Goal: Book appointment/travel/reservation

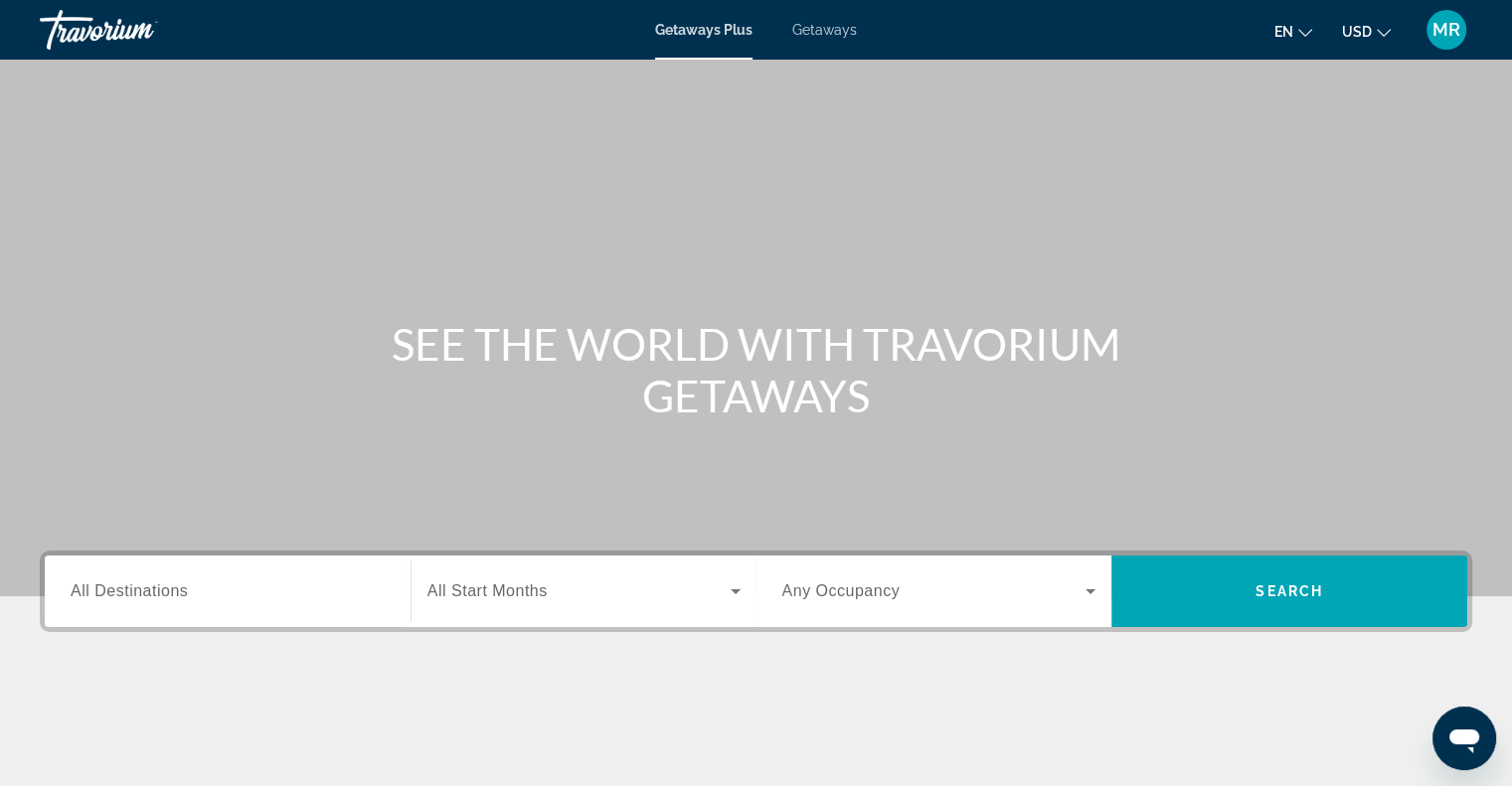
click at [136, 591] on span "All Destinations" at bounding box center [129, 590] width 117 height 17
click at [136, 591] on input "Destination All Destinations" at bounding box center [228, 592] width 314 height 24
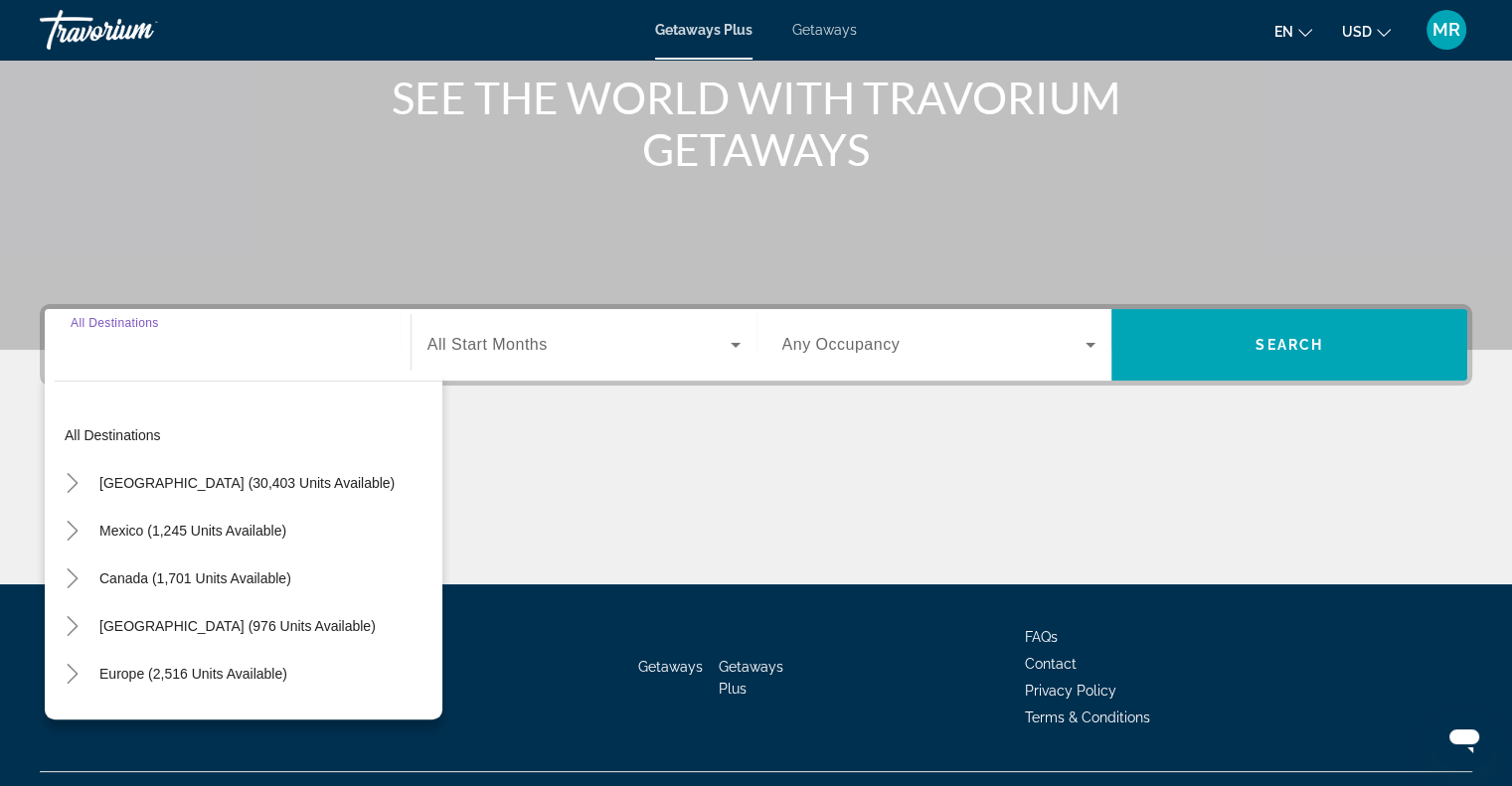
scroll to position [287, 0]
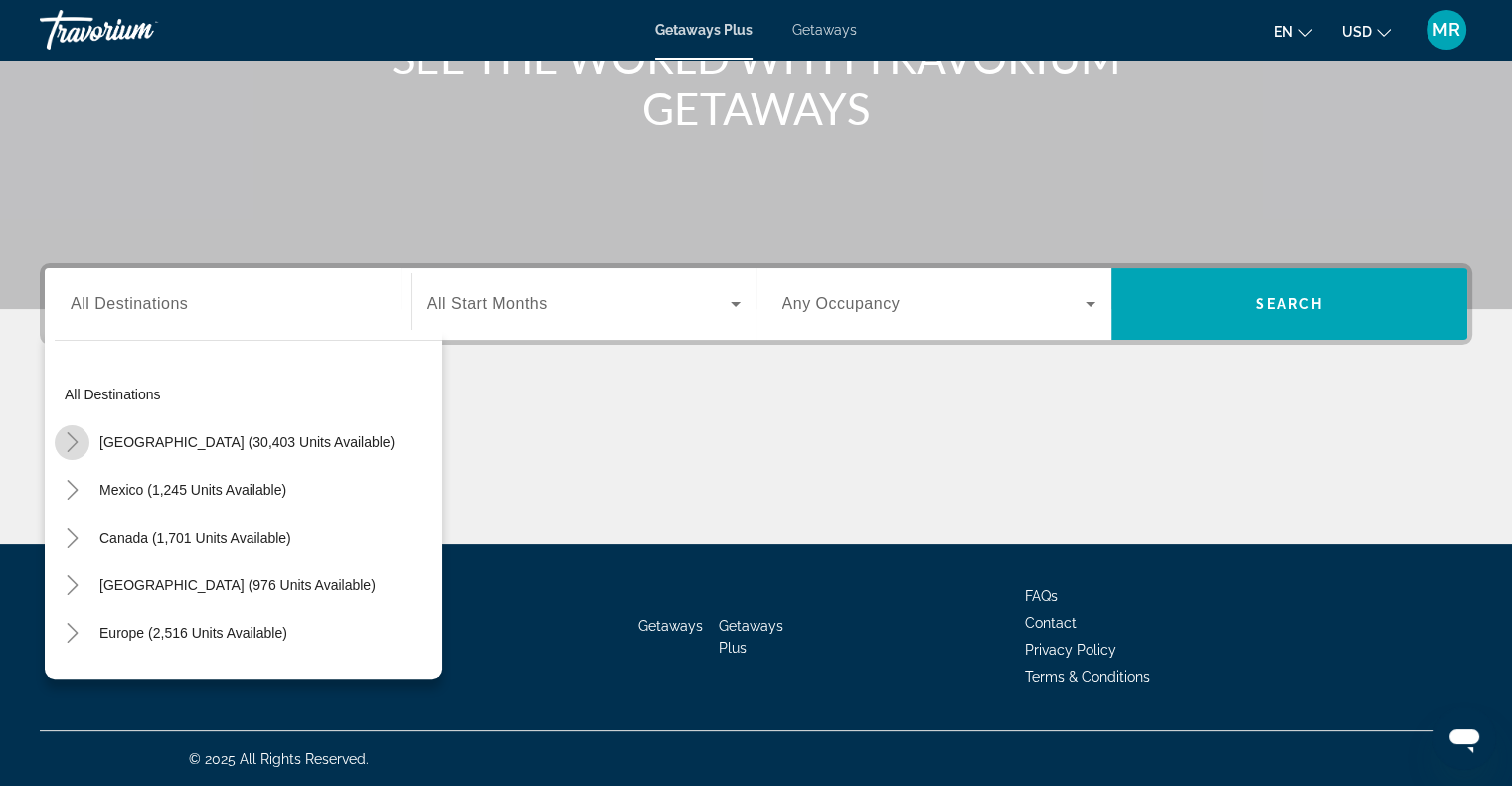
click at [68, 438] on icon "Toggle United States (30,403 units available)" at bounding box center [73, 442] width 20 height 20
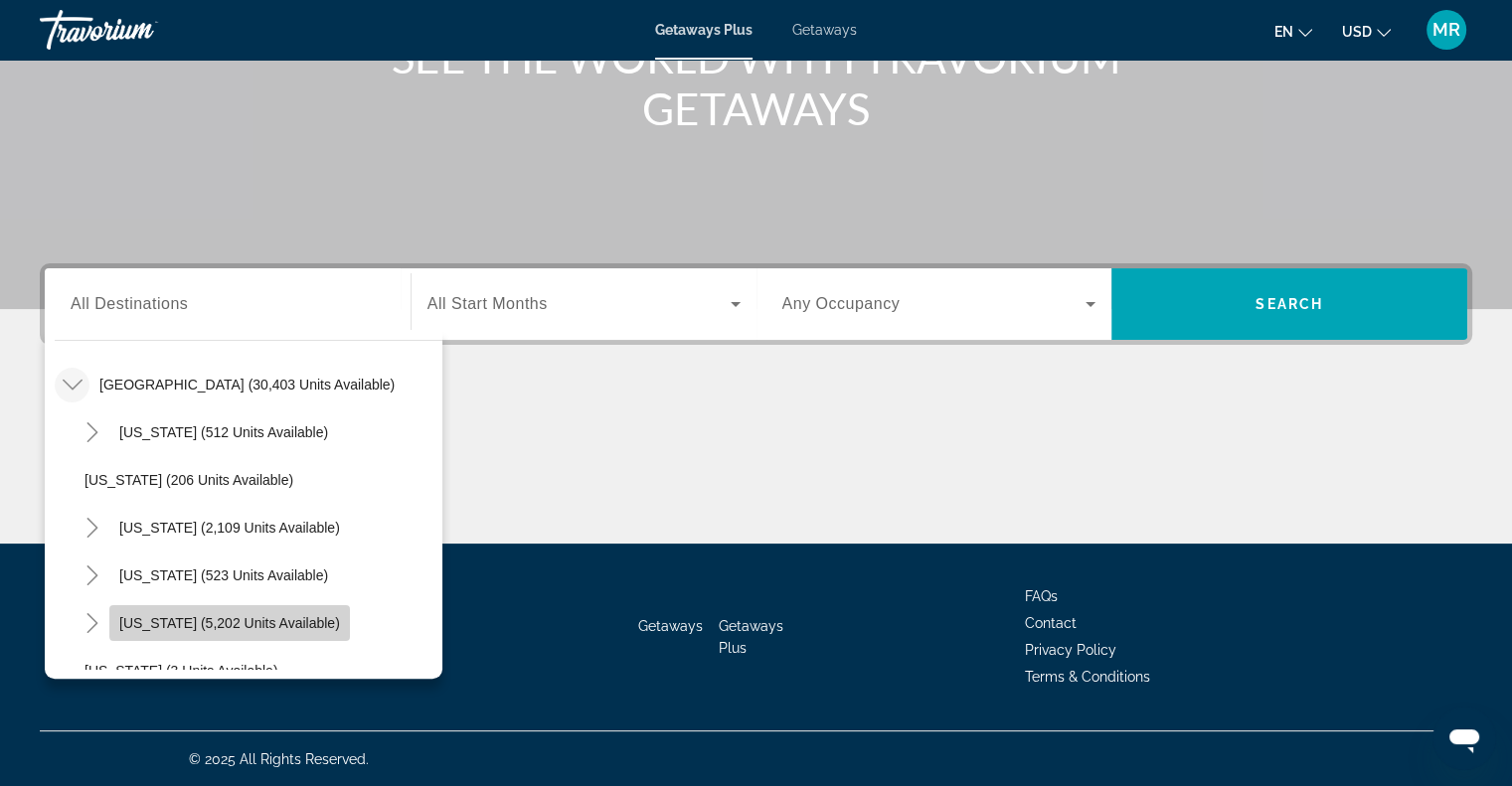
click at [286, 617] on span "[US_STATE] (5,202 units available)" at bounding box center [229, 623] width 221 height 16
type input "**********"
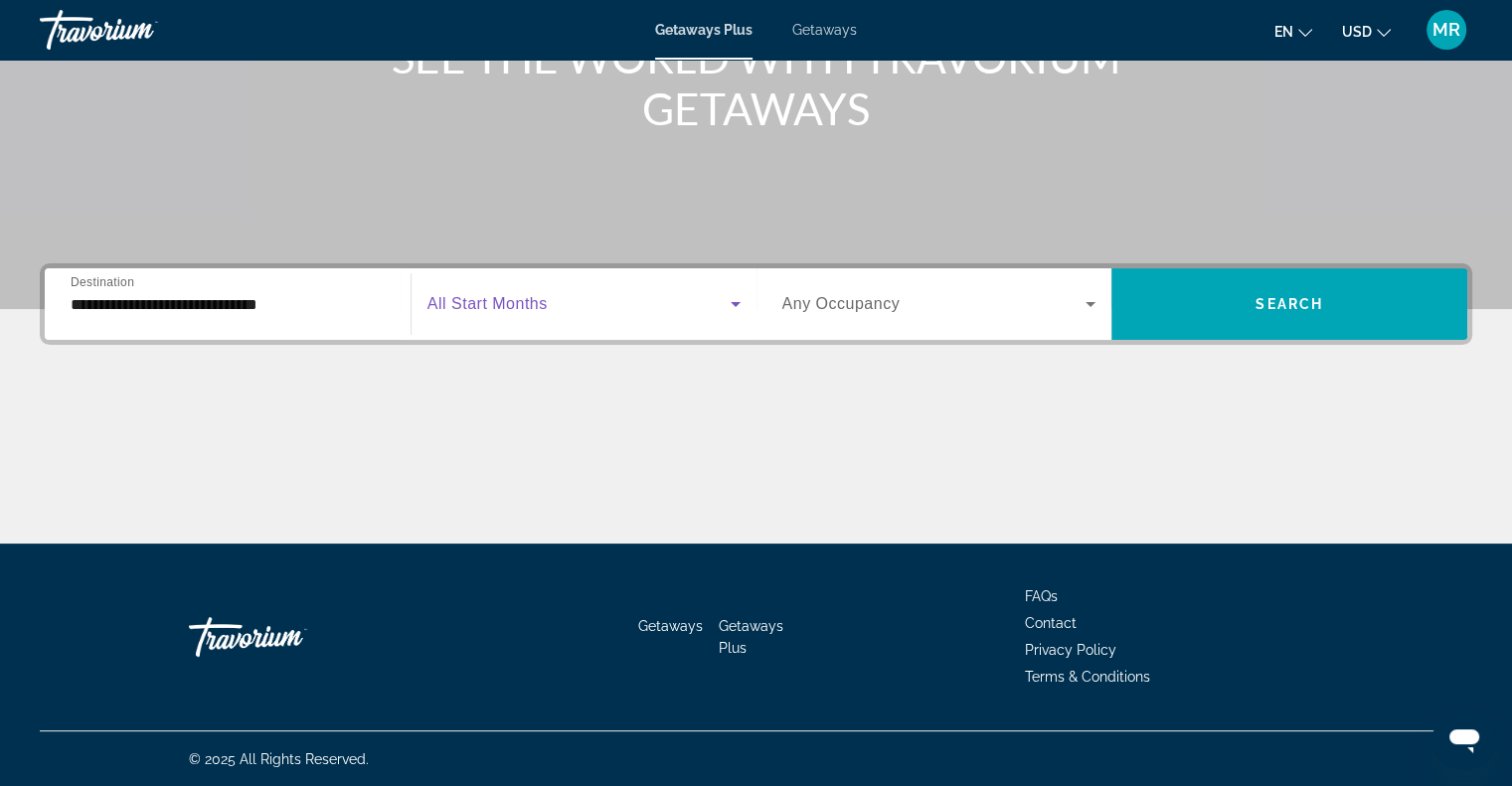
click at [733, 302] on icon "Search widget" at bounding box center [736, 304] width 10 height 5
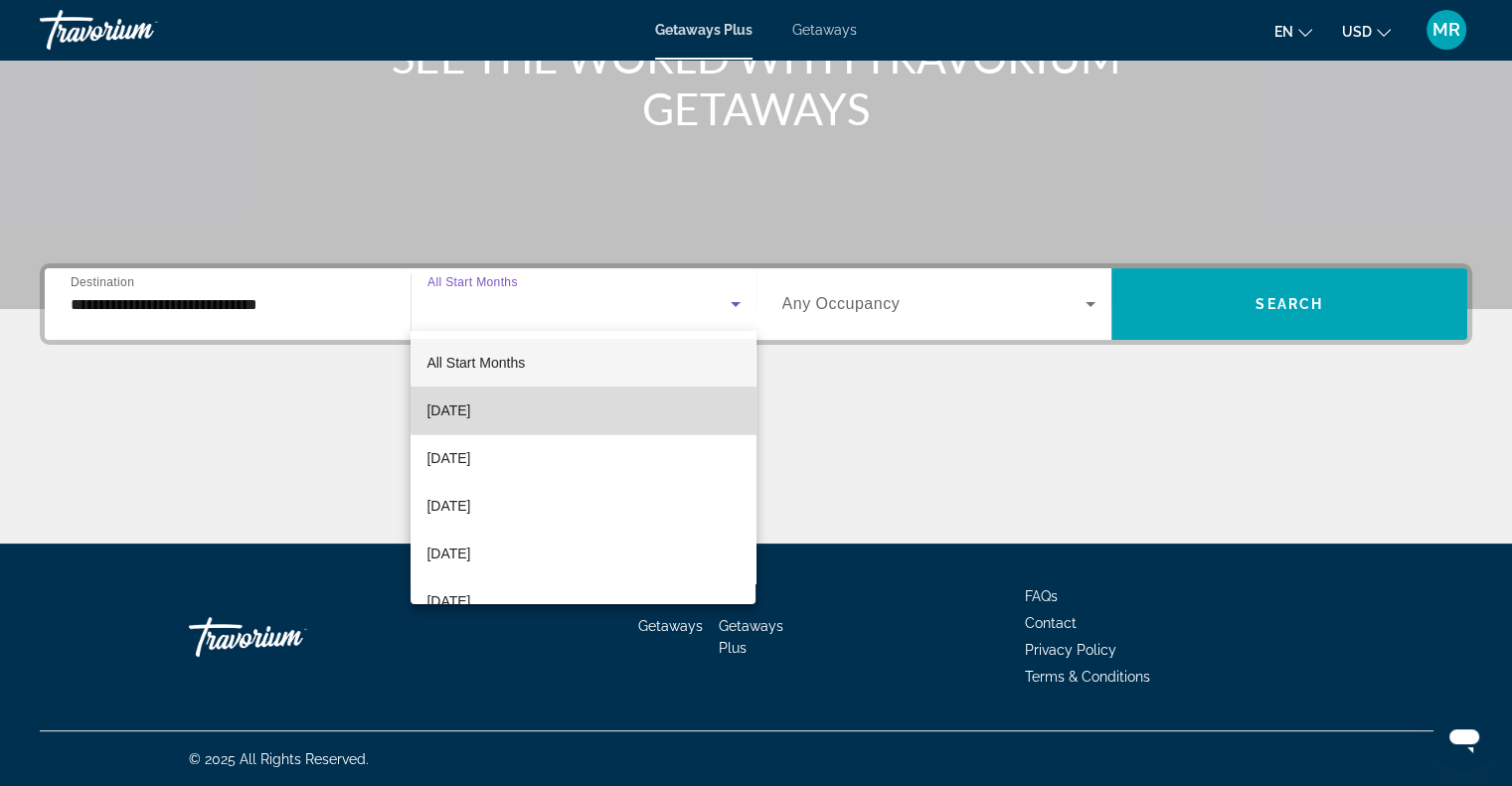
click at [601, 397] on mat-option "[DATE]" at bounding box center [583, 410] width 345 height 48
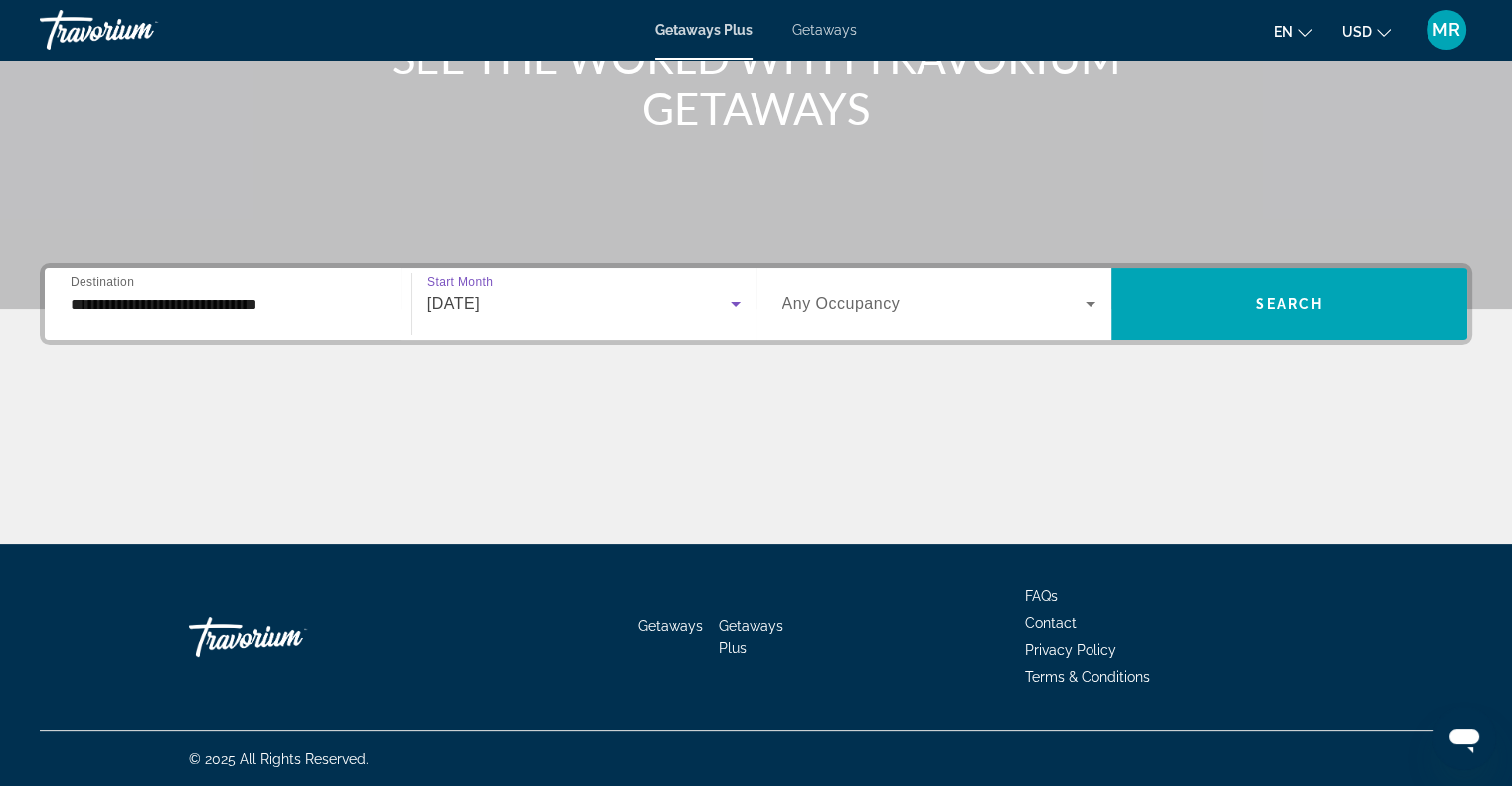
click at [1090, 303] on icon "Search widget" at bounding box center [1090, 304] width 10 height 5
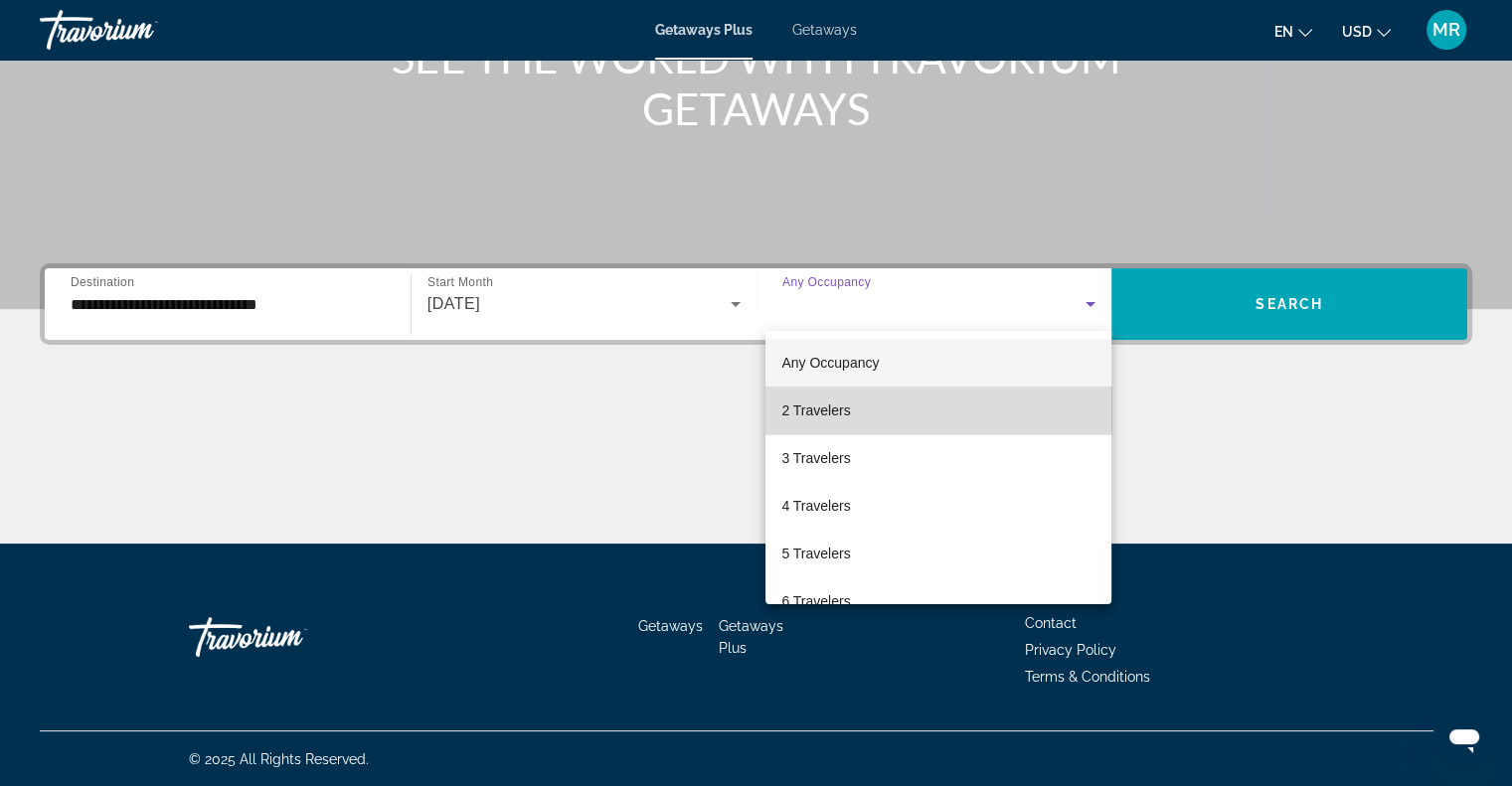
click at [986, 401] on mat-option "2 Travelers" at bounding box center [938, 410] width 346 height 48
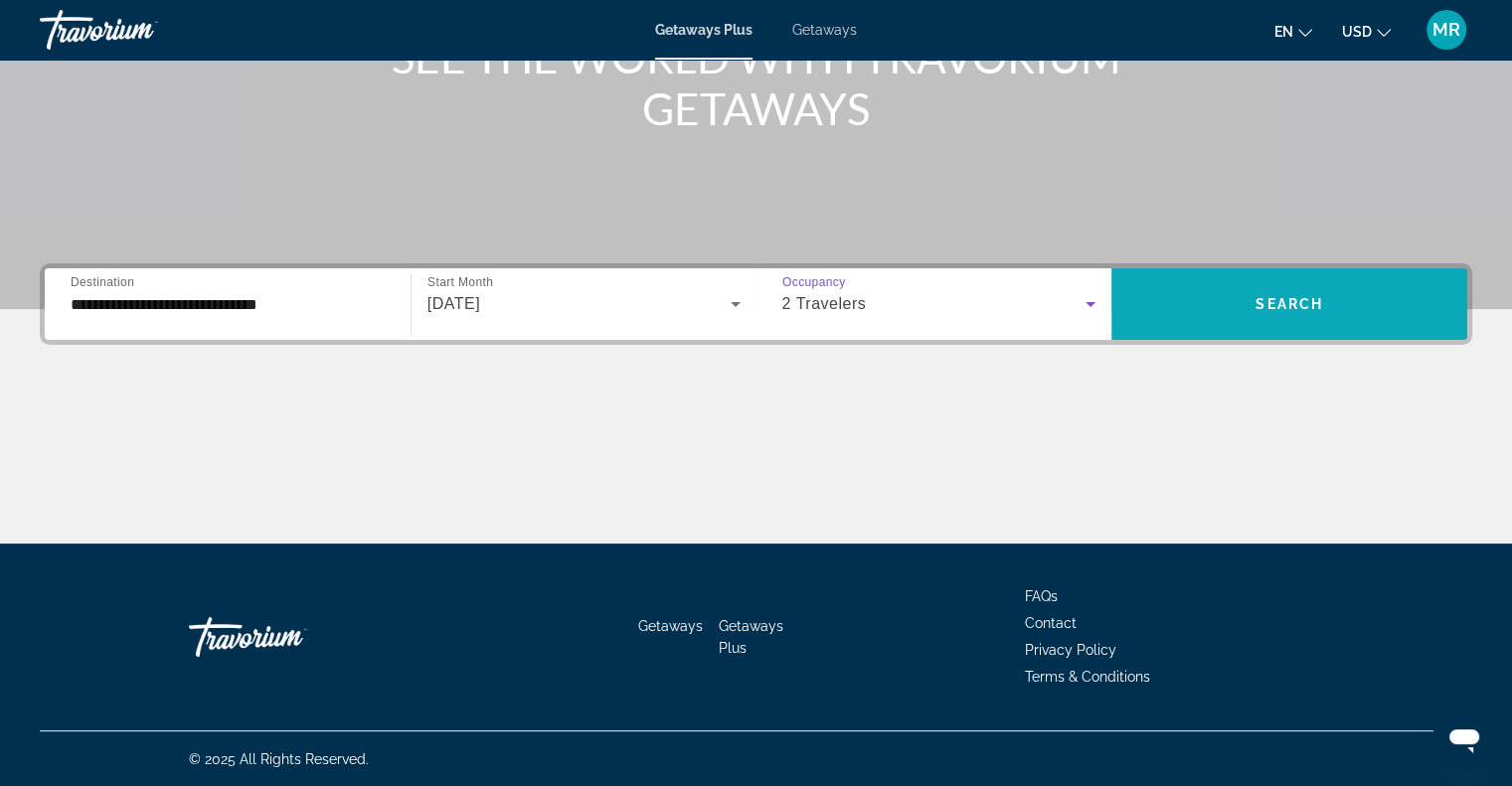
click at [1298, 296] on span "Search" at bounding box center [1289, 304] width 68 height 16
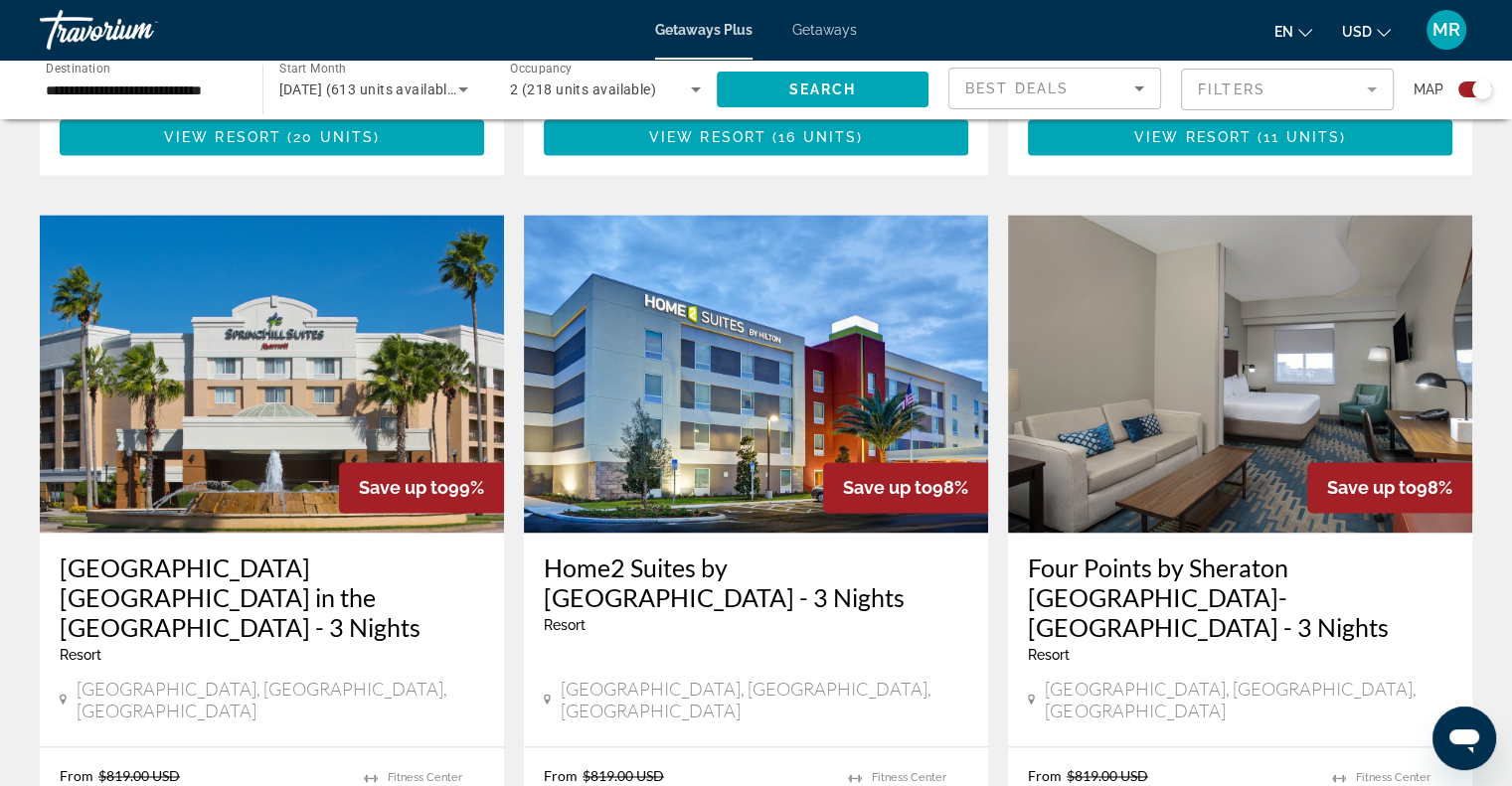
scroll to position [2887, 0]
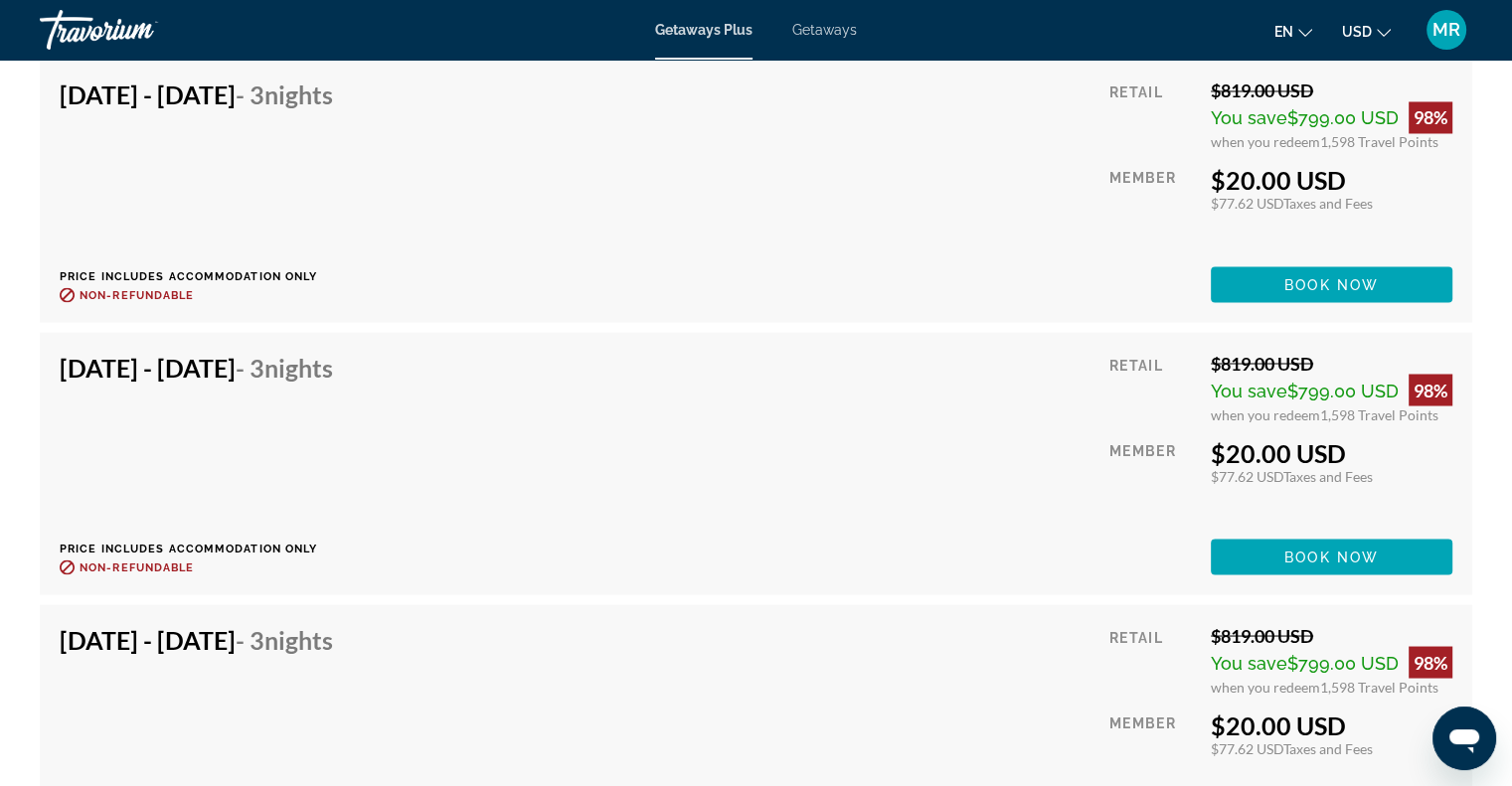
scroll to position [3512, 0]
